Goal: Understand process/instructions

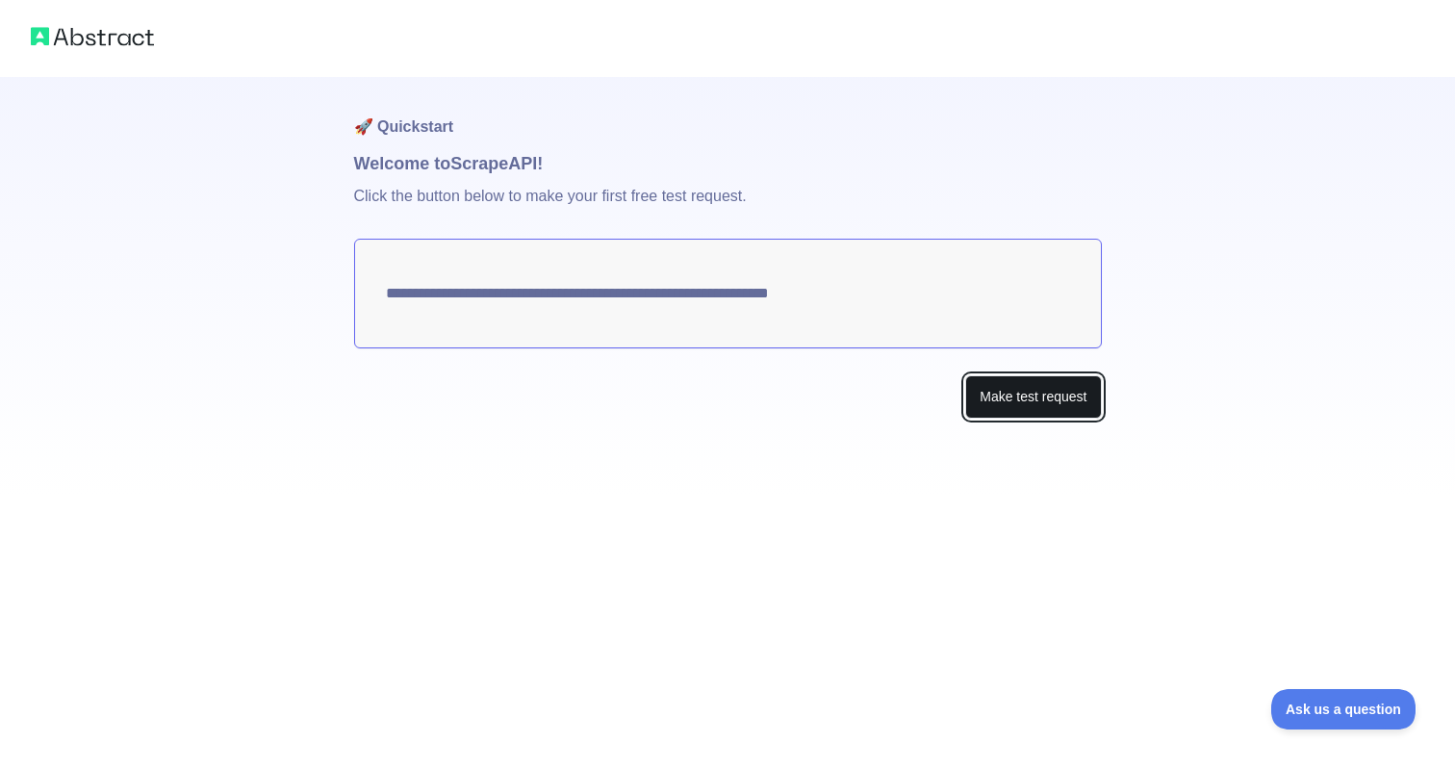
click at [982, 388] on button "Make test request" at bounding box center [1033, 396] width 136 height 43
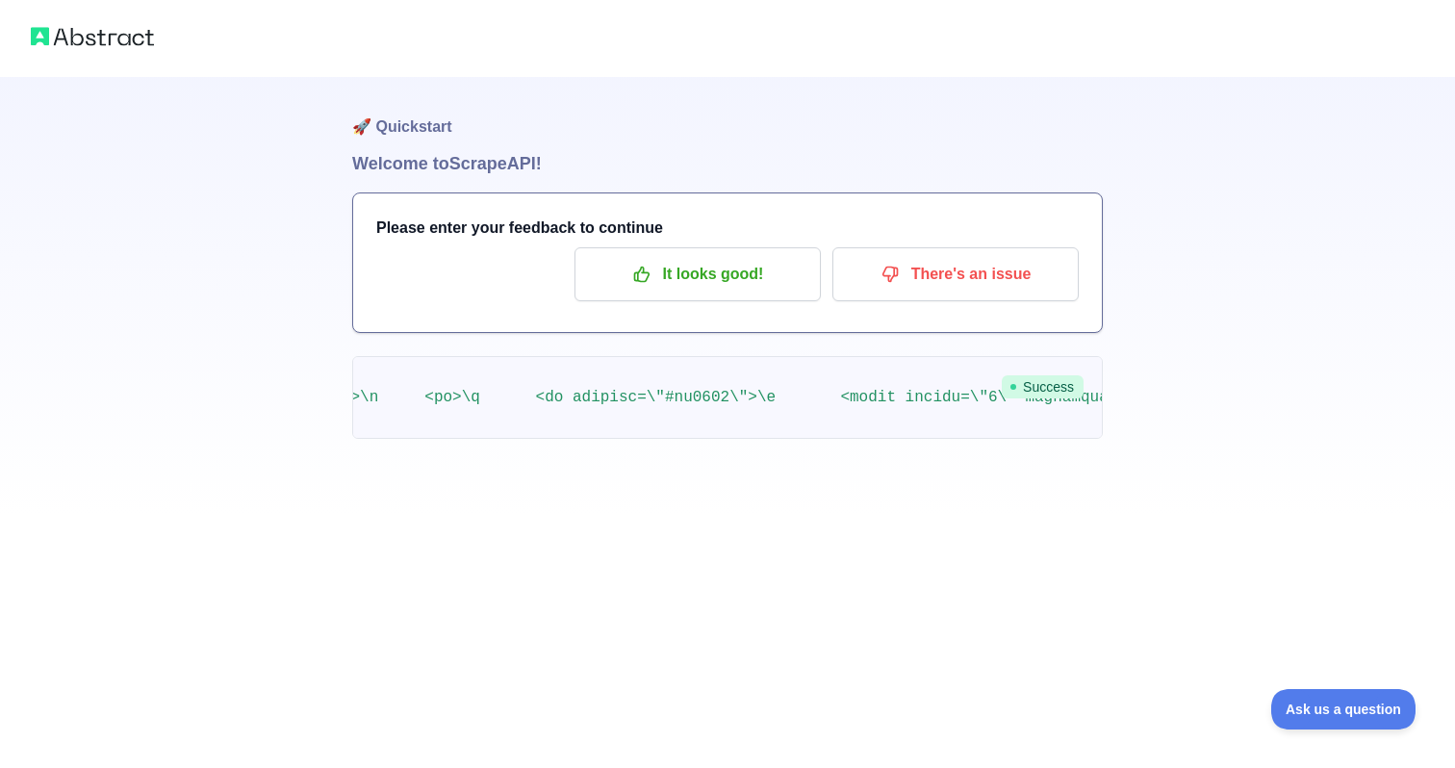
scroll to position [0, 5348]
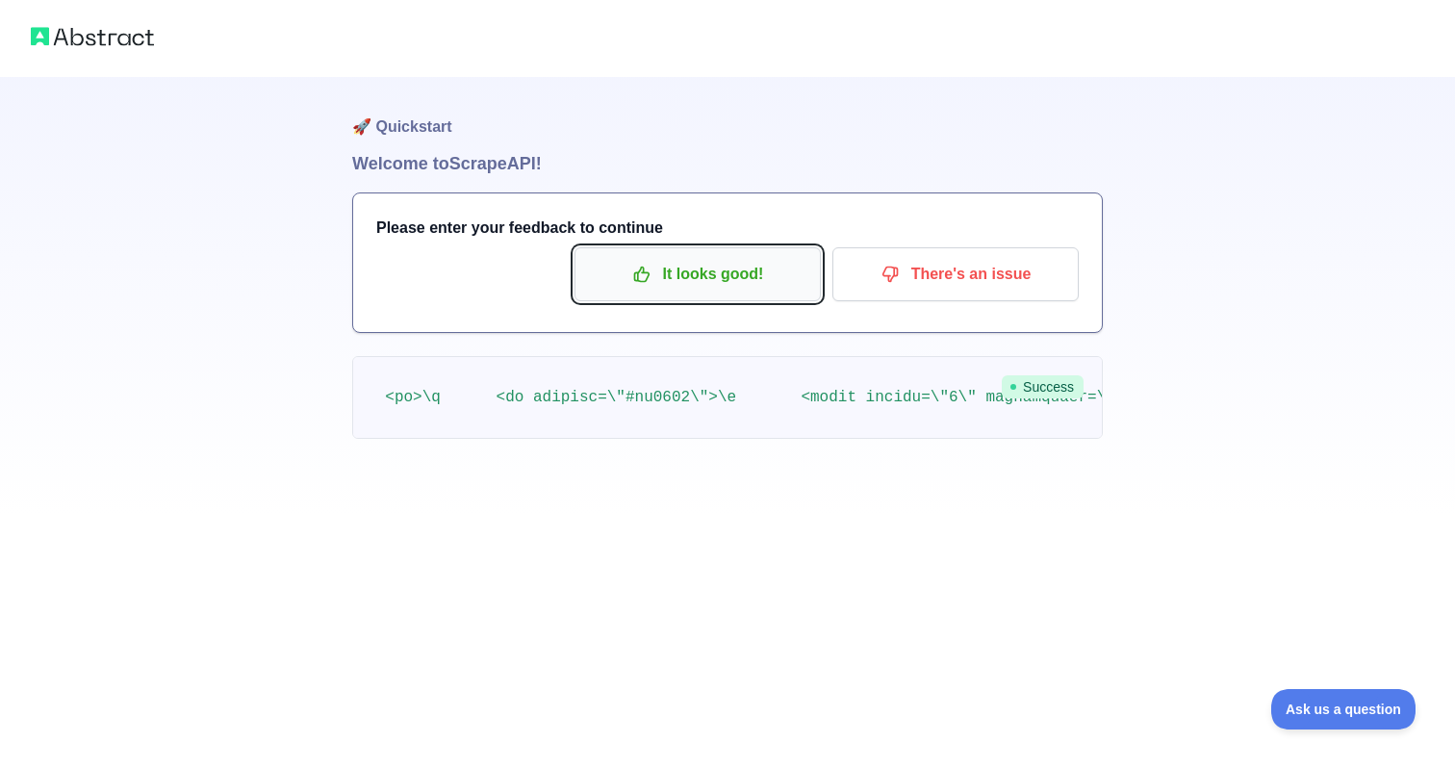
click at [700, 287] on p "It looks good!" at bounding box center [698, 274] width 218 height 33
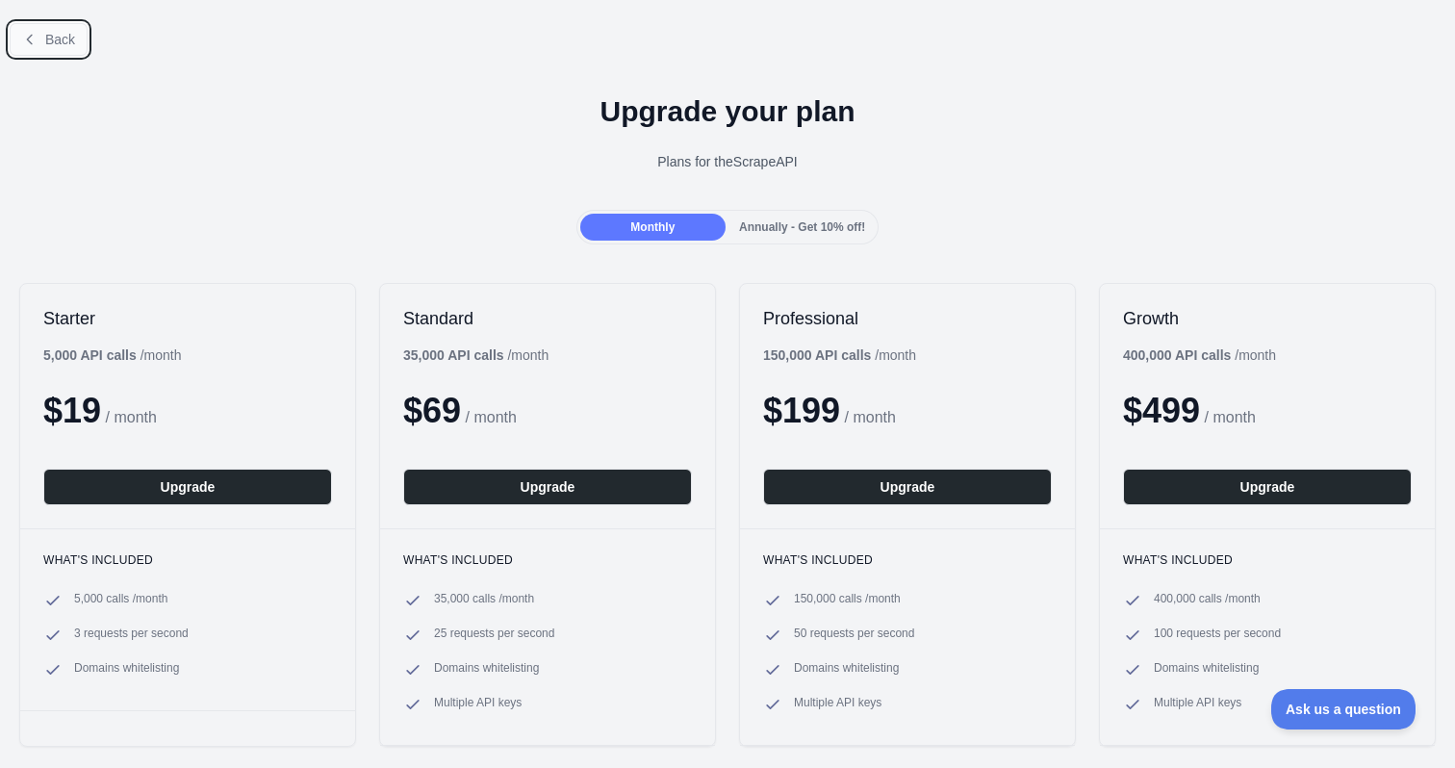
click at [43, 40] on button "Back" at bounding box center [49, 39] width 78 height 33
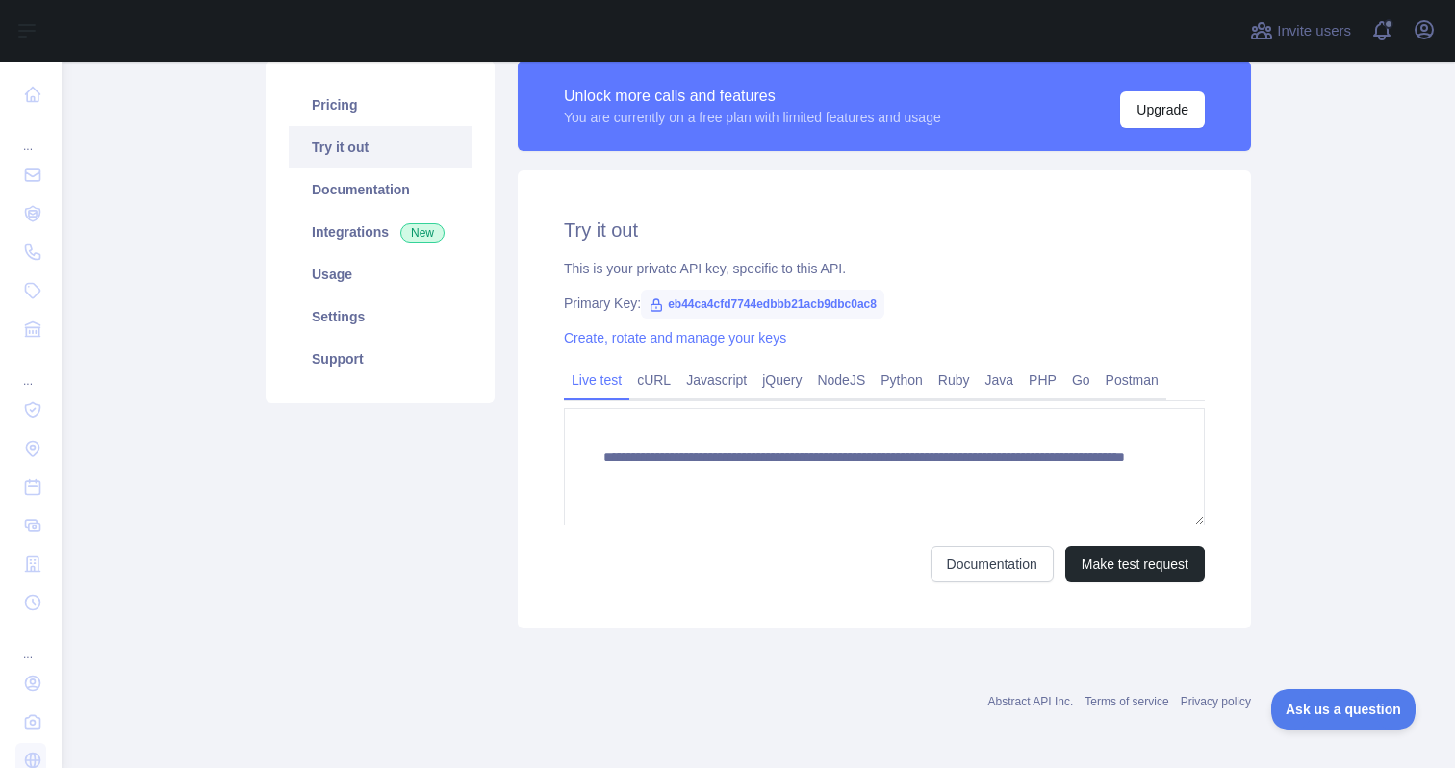
scroll to position [146, 0]
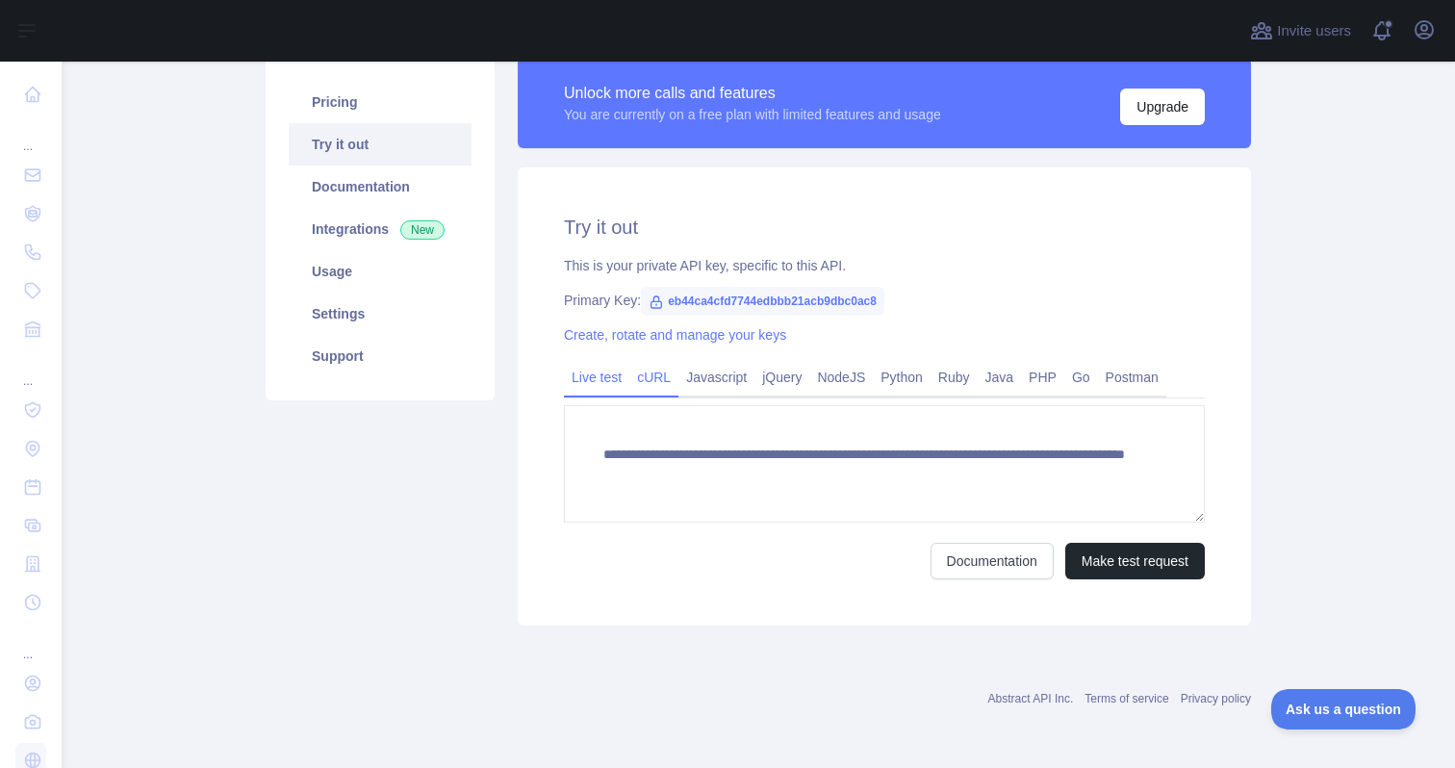
click at [655, 379] on link "cURL" at bounding box center [654, 377] width 49 height 31
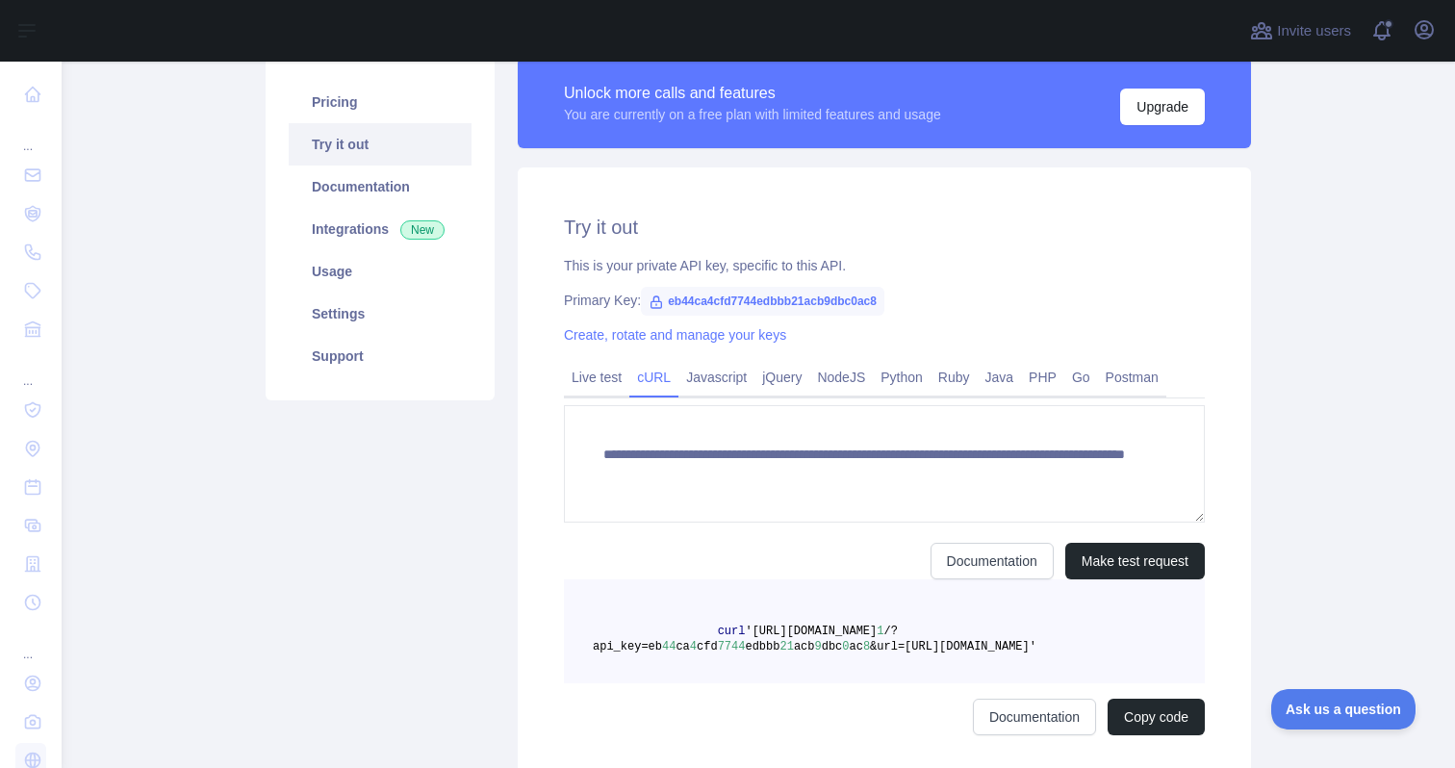
scroll to position [128, 0]
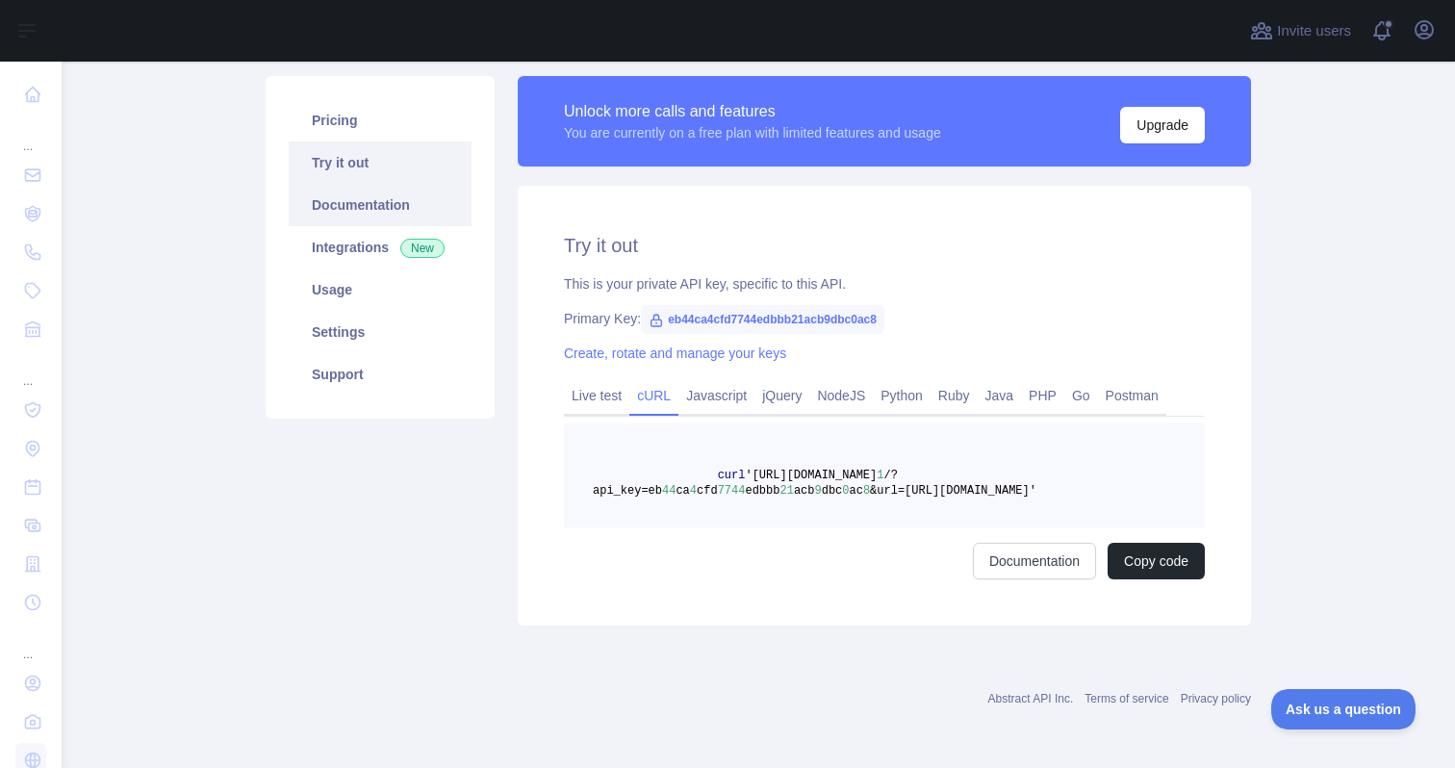
click at [395, 214] on link "Documentation" at bounding box center [380, 205] width 183 height 42
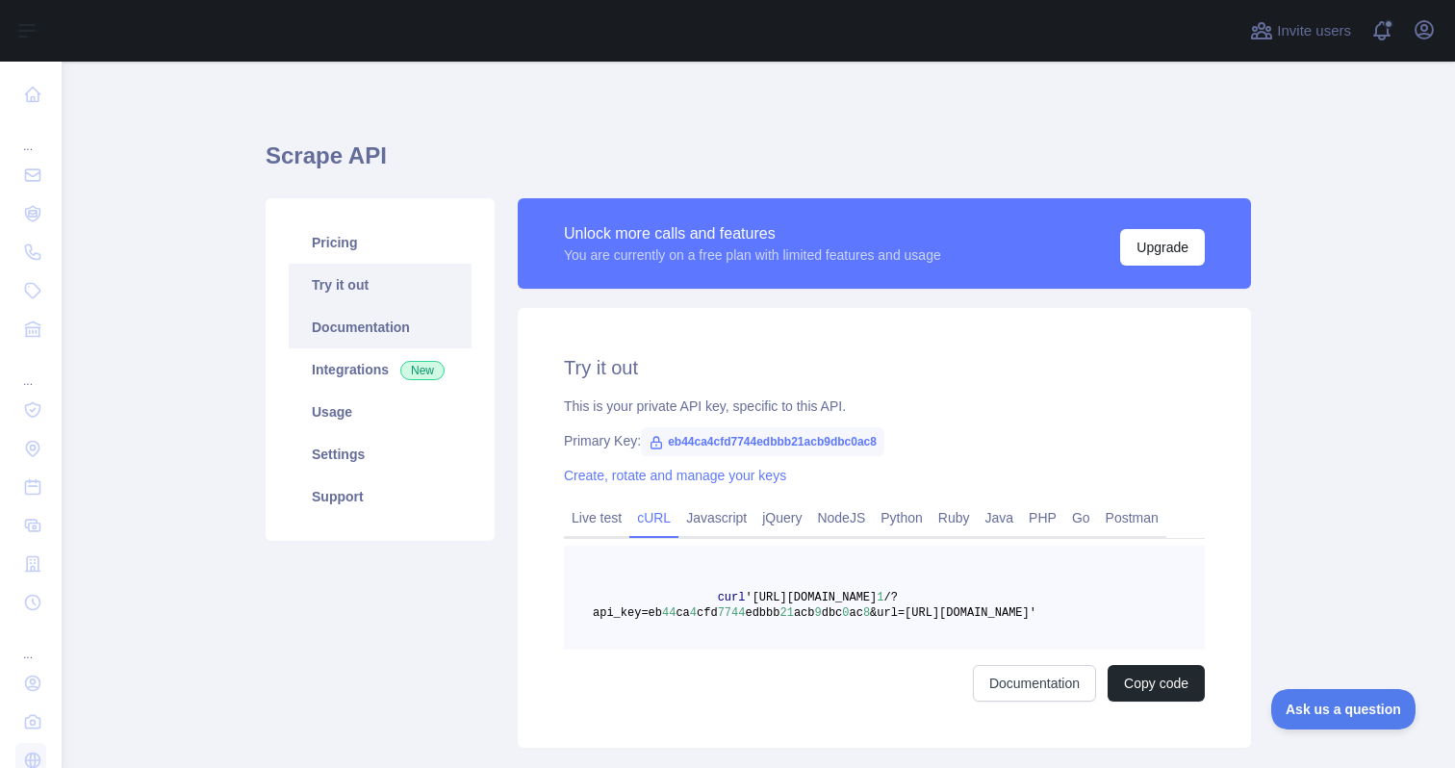
scroll to position [4, 0]
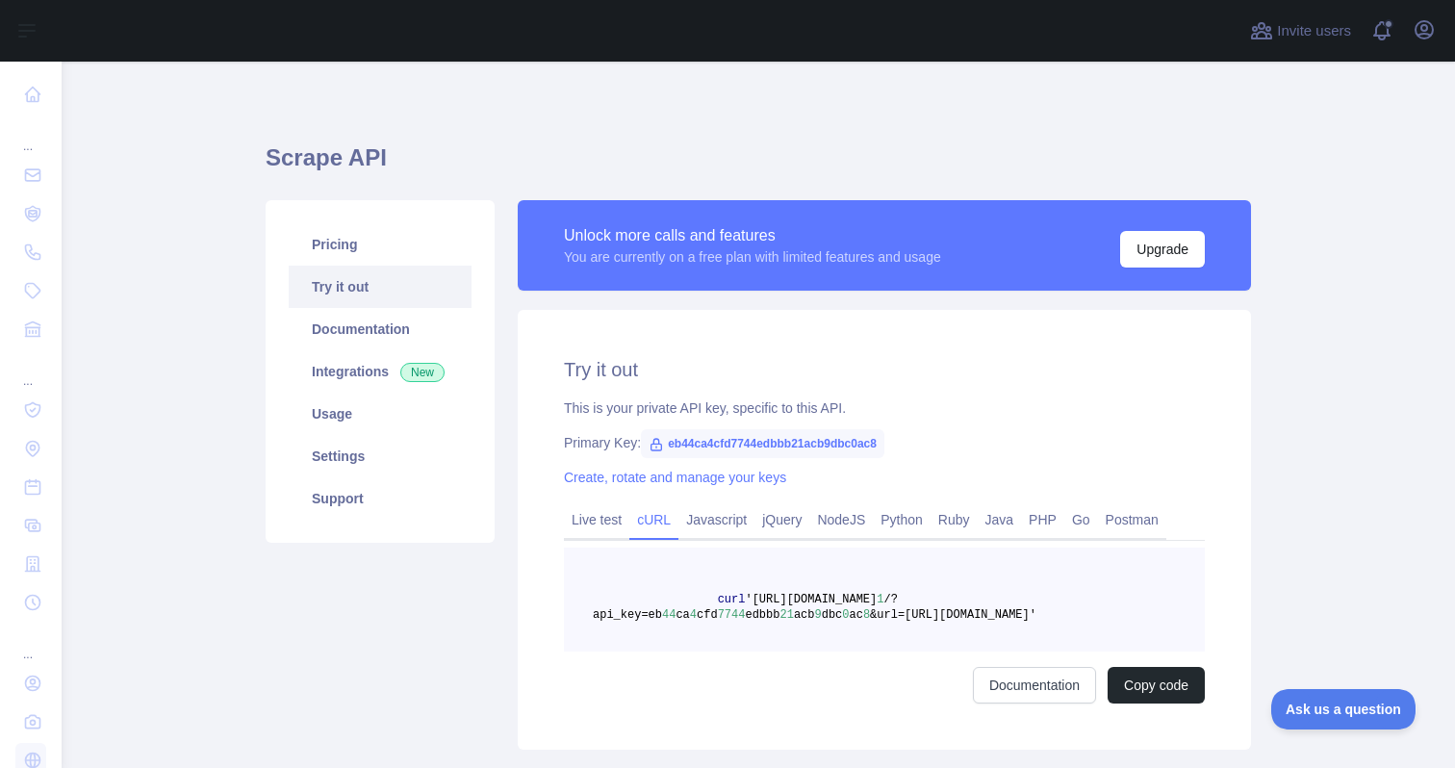
click at [754, 599] on span "'[URL][DOMAIN_NAME]" at bounding box center [811, 599] width 132 height 13
drag, startPoint x: 757, startPoint y: 599, endPoint x: 995, endPoint y: 599, distance: 238.7
click at [995, 599] on span "curl '[URL][DOMAIN_NAME] 1 /?api_key=eb 44 ca 4 cfd 7744 edbbb 21 acb 9 dbc 0 a…" at bounding box center [815, 607] width 444 height 29
copy span "[URL][DOMAIN_NAME] 1 /"
drag, startPoint x: 593, startPoint y: 616, endPoint x: 888, endPoint y: 633, distance: 296.0
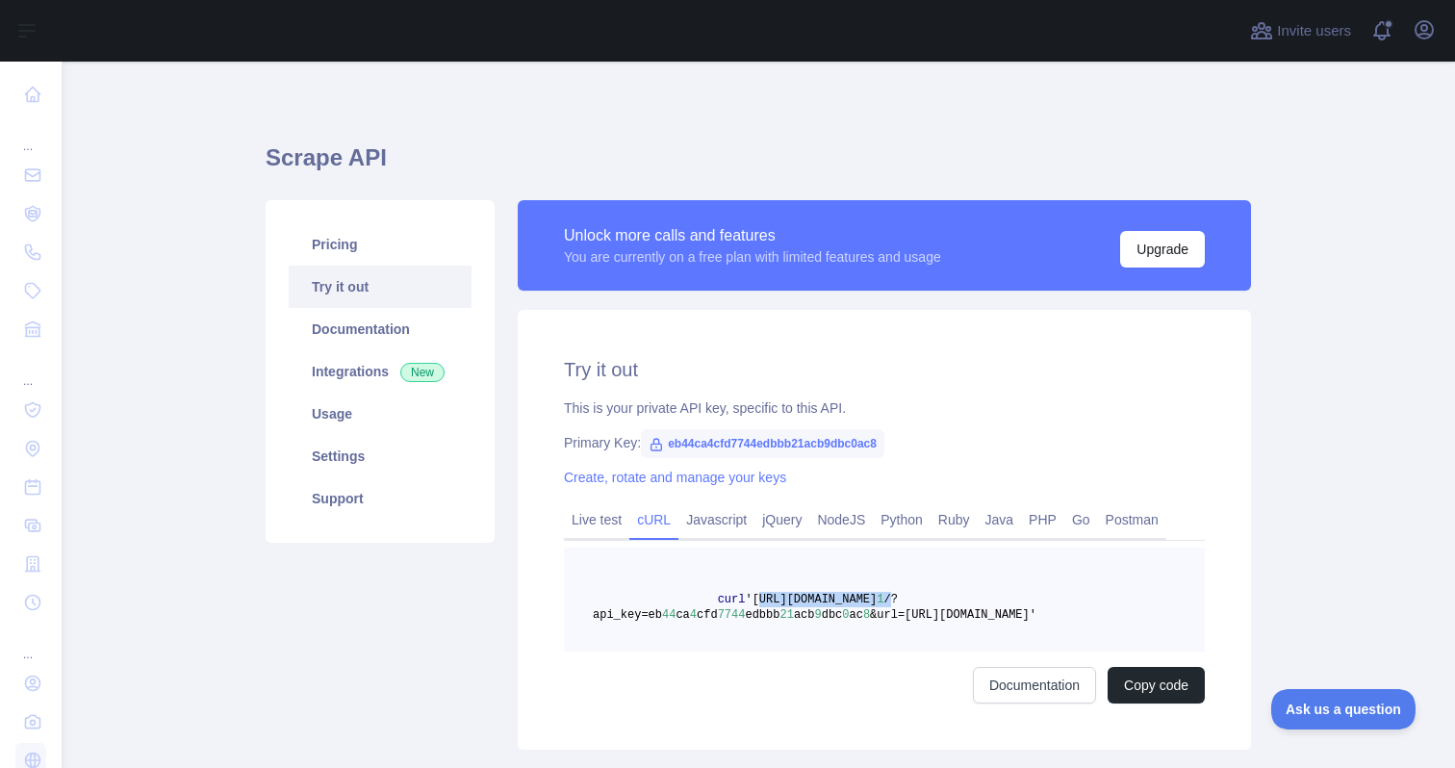
click at [888, 633] on pre "curl '[URL][DOMAIN_NAME] 1 /?api_key=eb 44 ca 4 cfd 7744 edbbb 21 acb 9 dbc 0 a…" at bounding box center [884, 600] width 641 height 104
click at [719, 652] on div "curl '[URL][DOMAIN_NAME] 1 /?api_key=eb 44 ca 4 cfd 7744 edbbb 21 acb 9 dbc 0 a…" at bounding box center [884, 626] width 641 height 156
drag, startPoint x: 669, startPoint y: 445, endPoint x: 959, endPoint y: 440, distance: 289.8
click at [959, 440] on div "Primary Key: eb44ca4cfd7744edbbb21acb9dbc0ac8" at bounding box center [884, 442] width 641 height 19
copy span "eb44ca4cfd7744edbbb21acb9dbc0ac8"
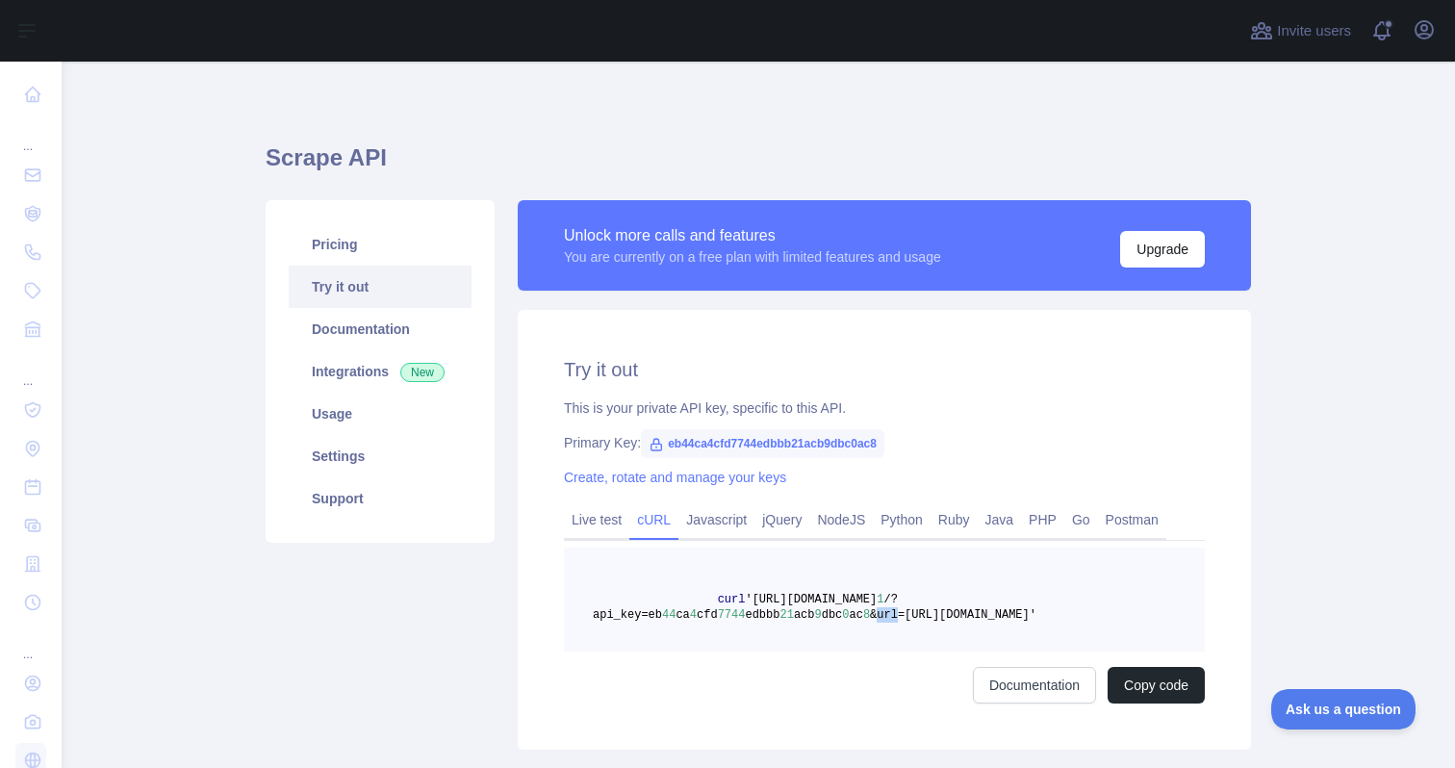
drag, startPoint x: 879, startPoint y: 617, endPoint x: 900, endPoint y: 617, distance: 21.2
click at [900, 617] on span "&url=[URL][DOMAIN_NAME]'" at bounding box center [953, 614] width 167 height 13
copy span "url"
